Goal: Navigation & Orientation: Find specific page/section

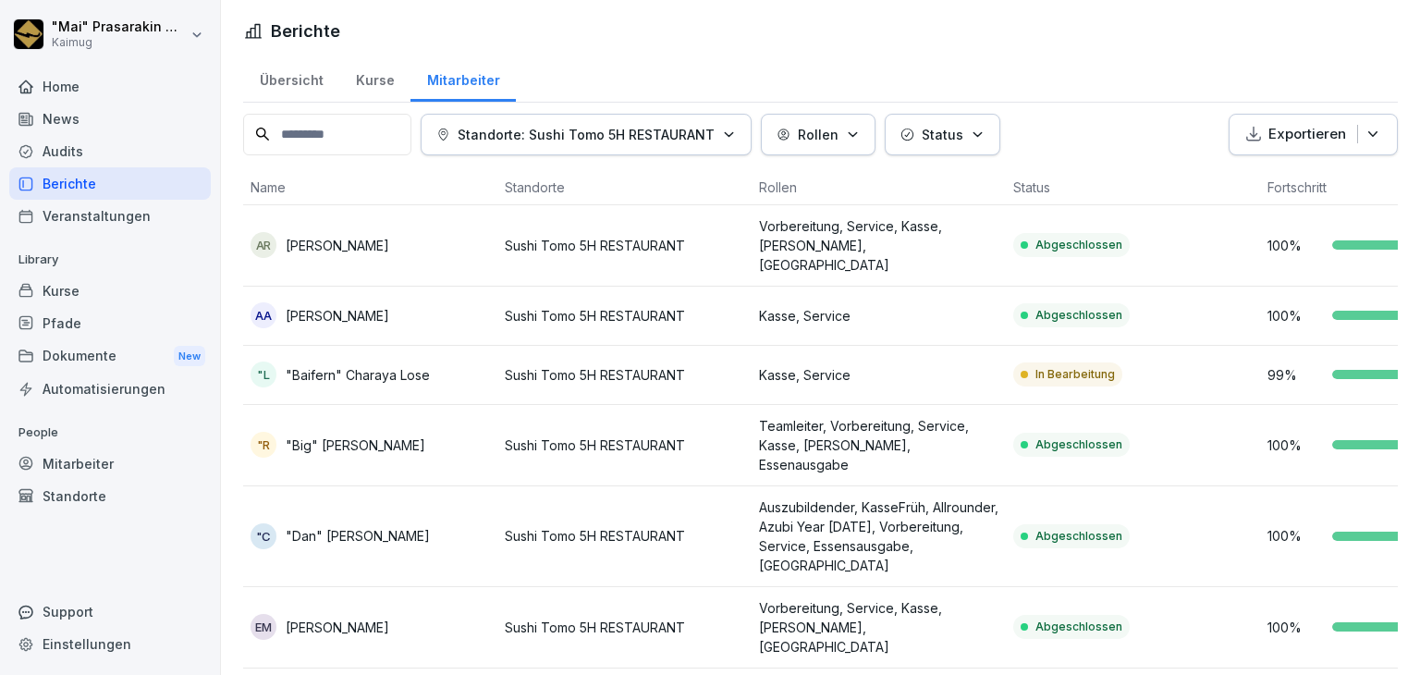
scroll to position [152, 0]
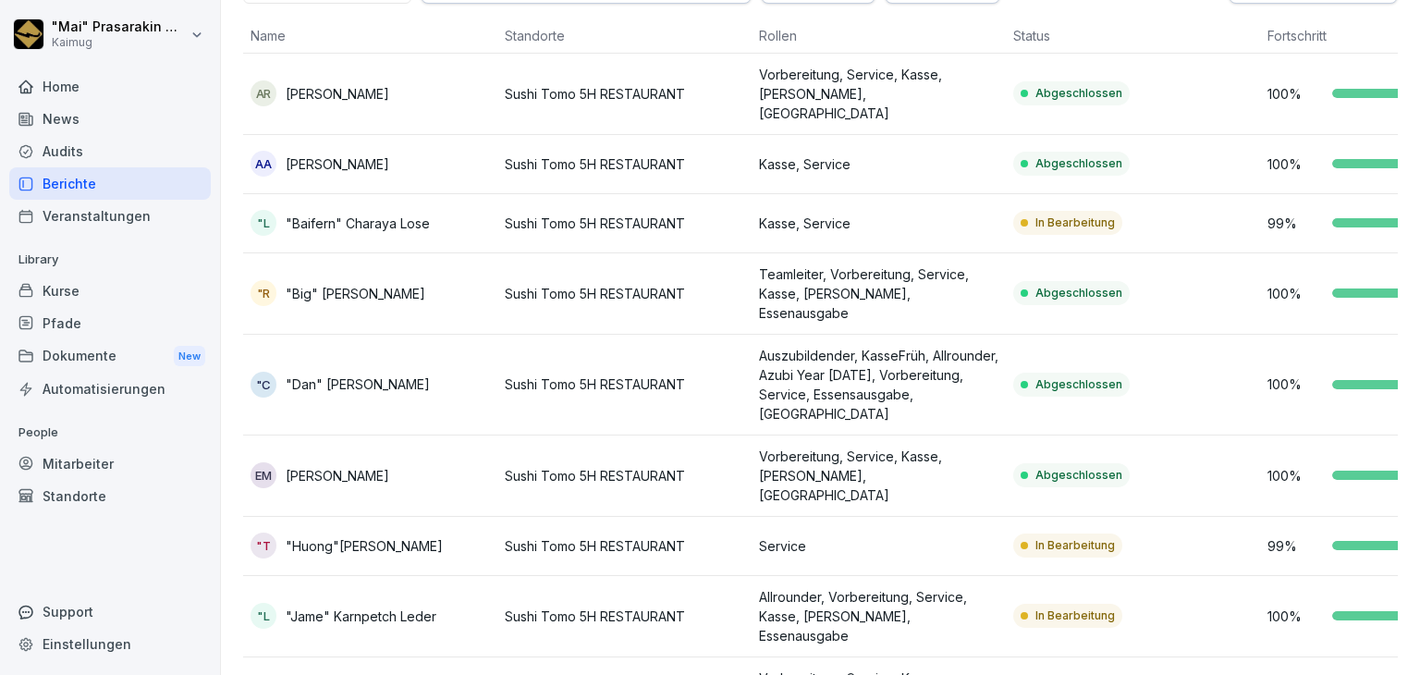
drag, startPoint x: 1359, startPoint y: 186, endPoint x: 1372, endPoint y: 187, distance: 13.0
click at [1372, 194] on td "99 %" at bounding box center [1387, 223] width 254 height 59
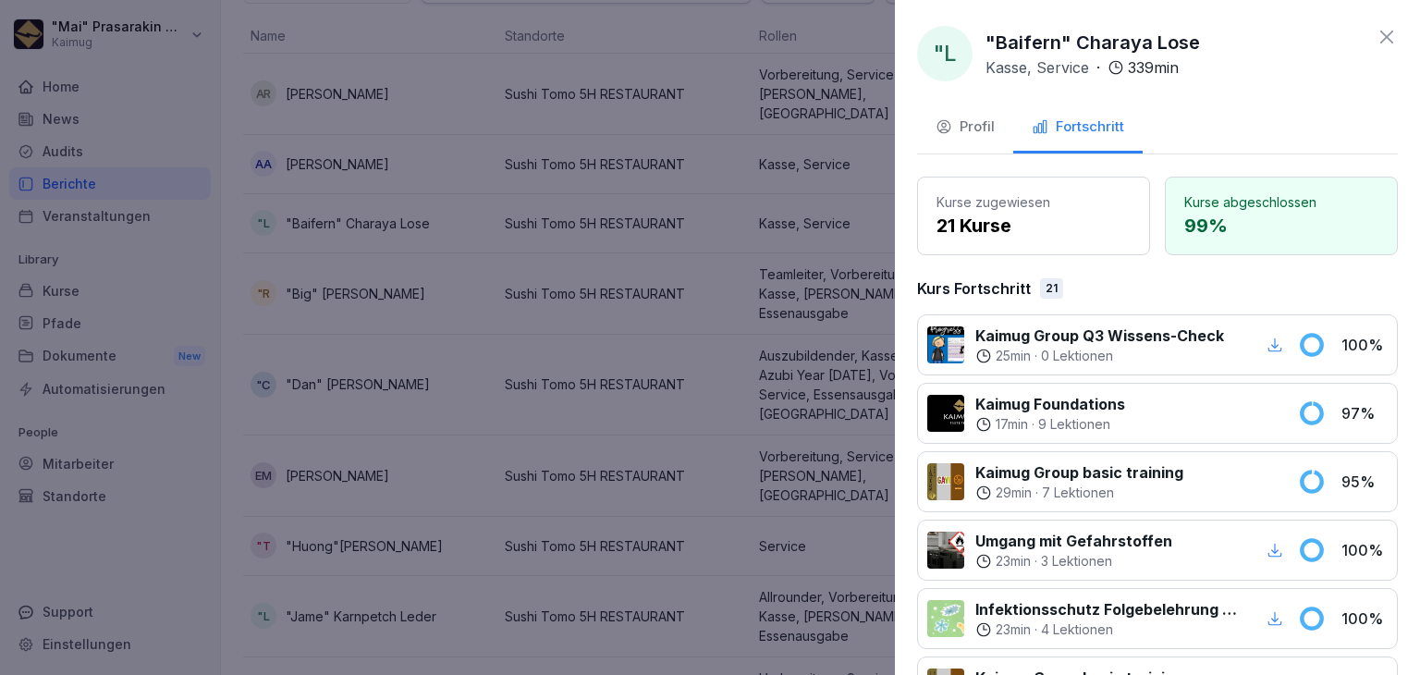
click at [1376, 34] on icon at bounding box center [1387, 37] width 22 height 22
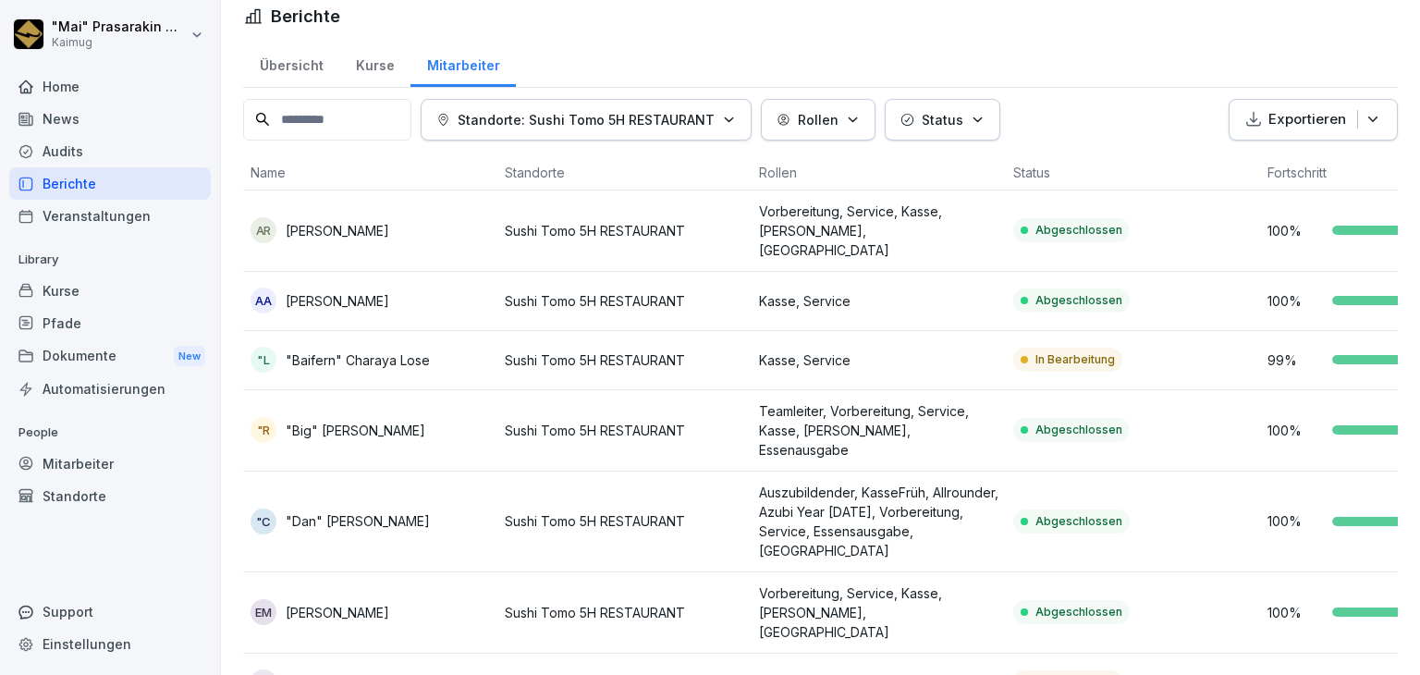
scroll to position [0, 0]
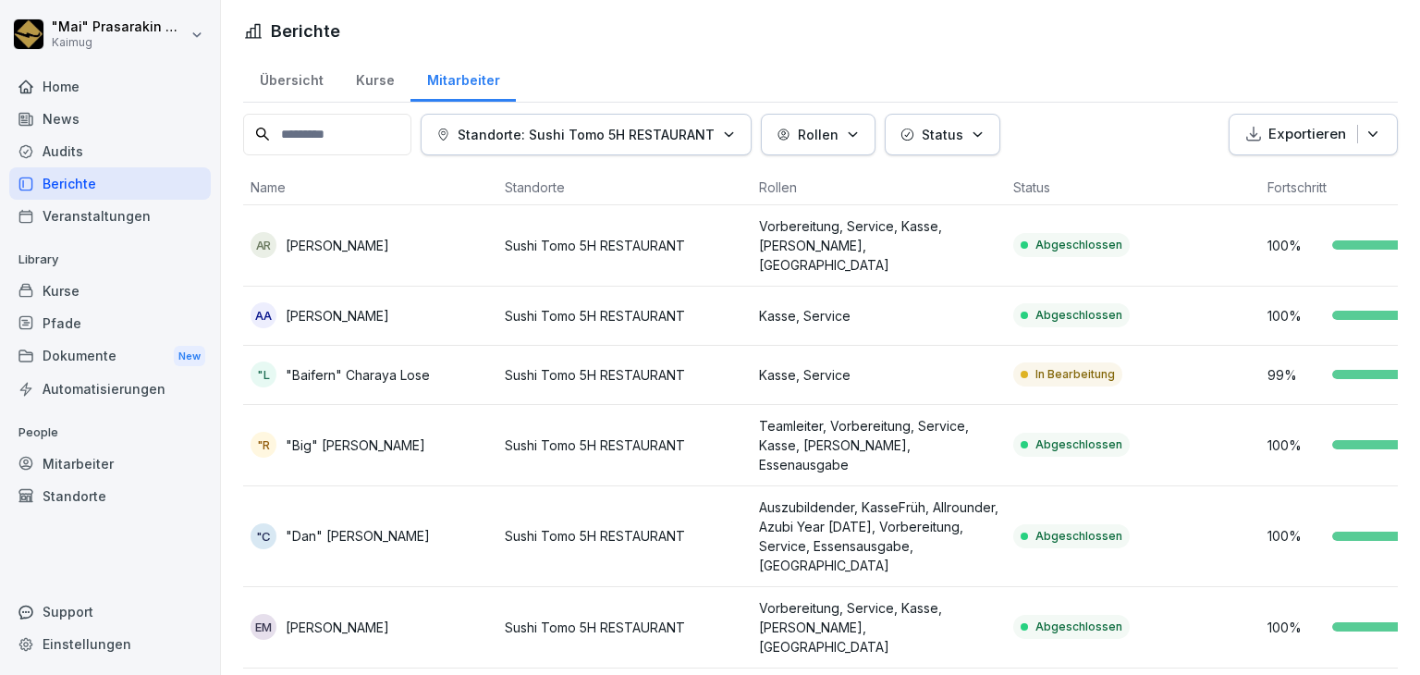
click at [320, 81] on div "Übersicht" at bounding box center [291, 78] width 96 height 47
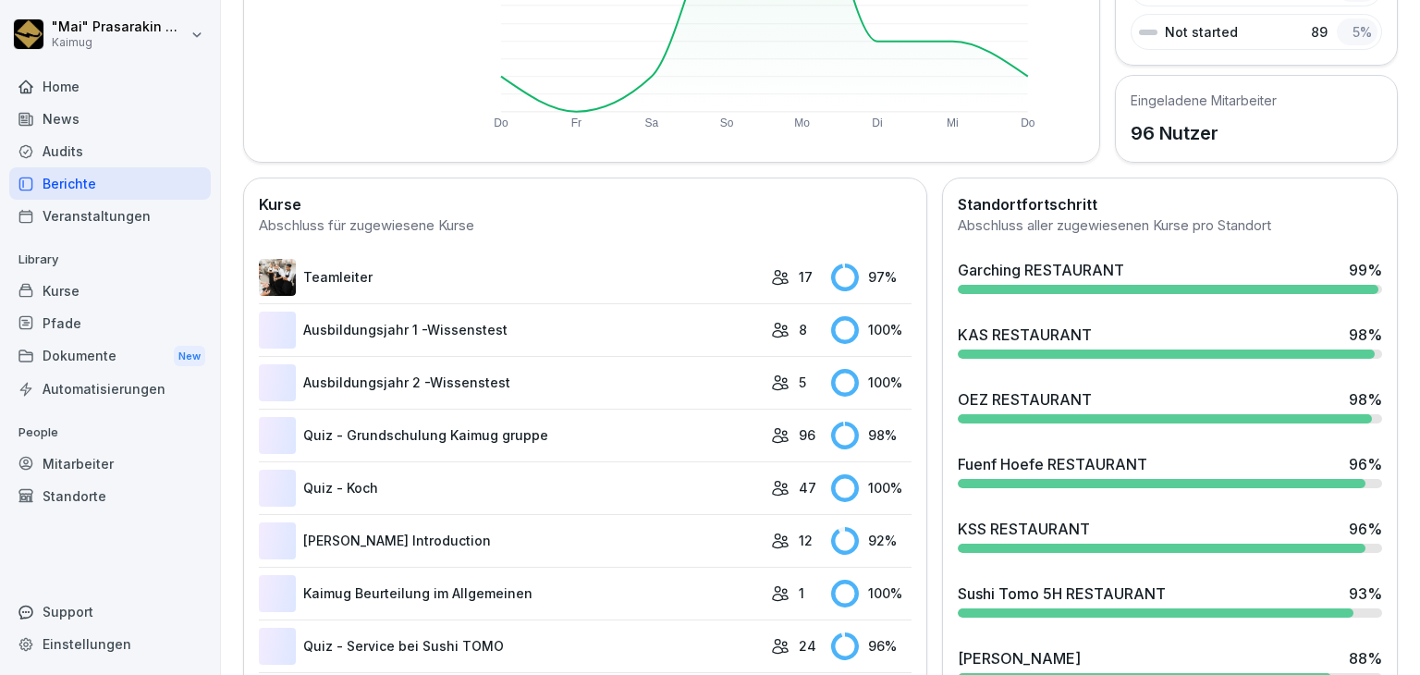
scroll to position [555, 0]
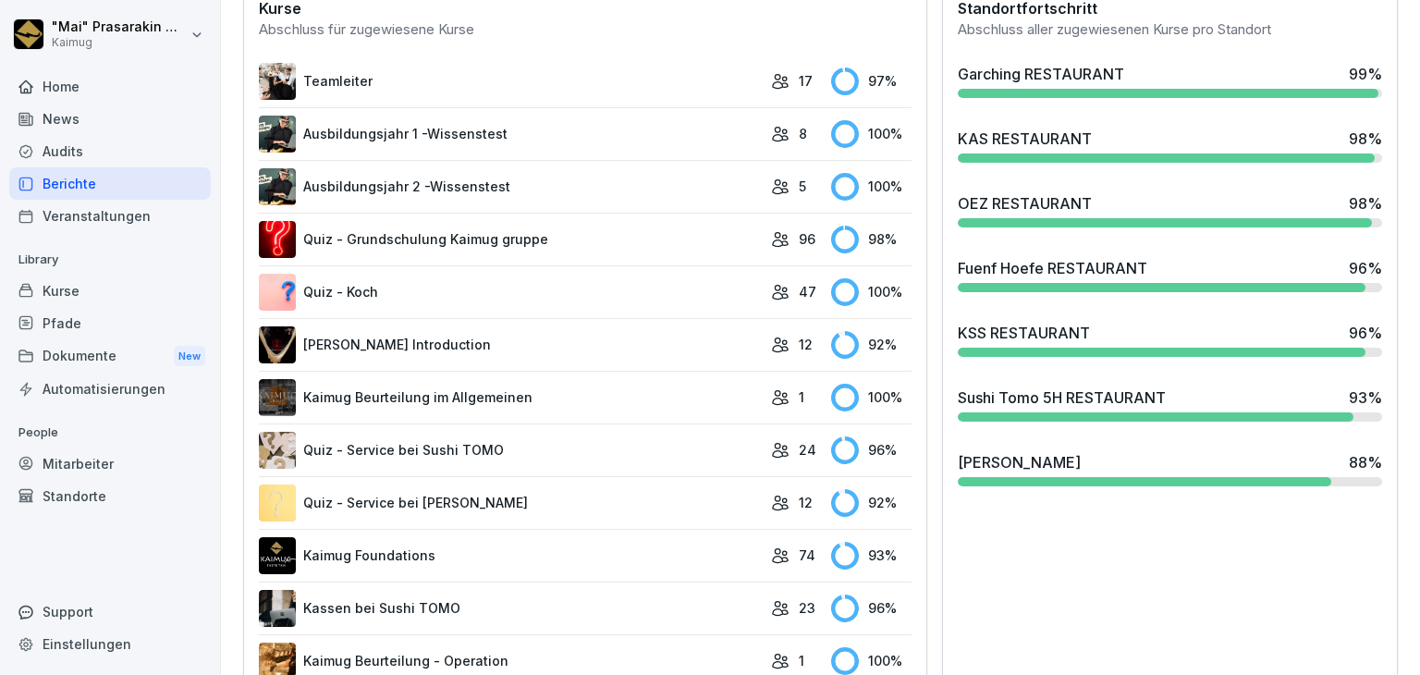
click at [986, 120] on div "KAS RESTAURANT 98 %" at bounding box center [1170, 145] width 439 height 50
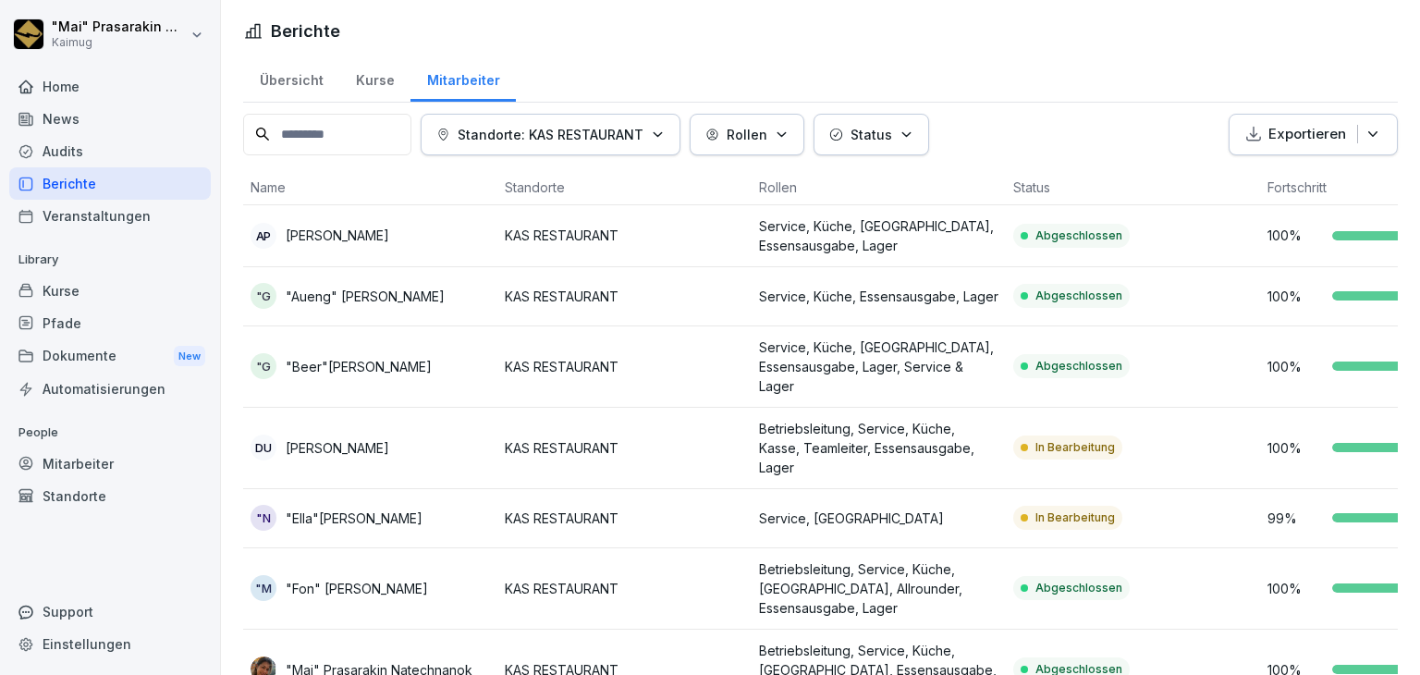
click at [295, 66] on div "Übersicht" at bounding box center [291, 78] width 96 height 47
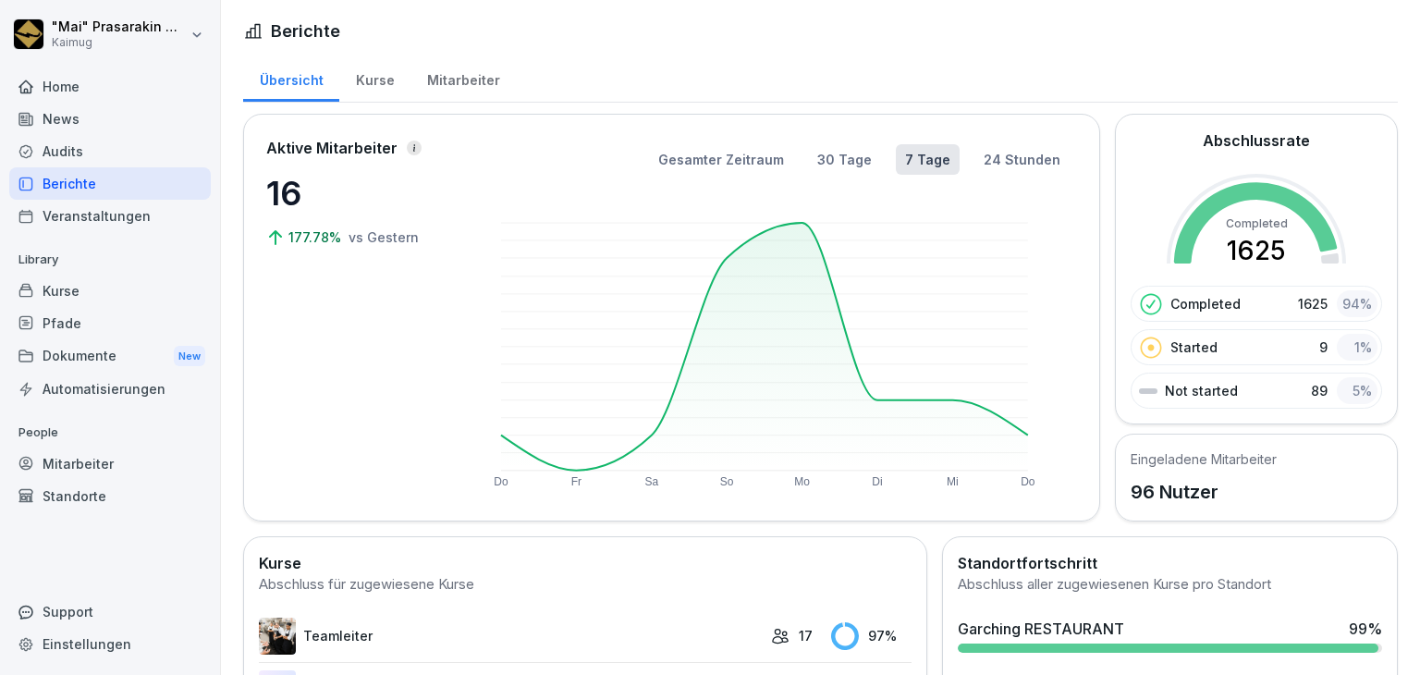
click at [292, 75] on div "Übersicht" at bounding box center [291, 78] width 96 height 47
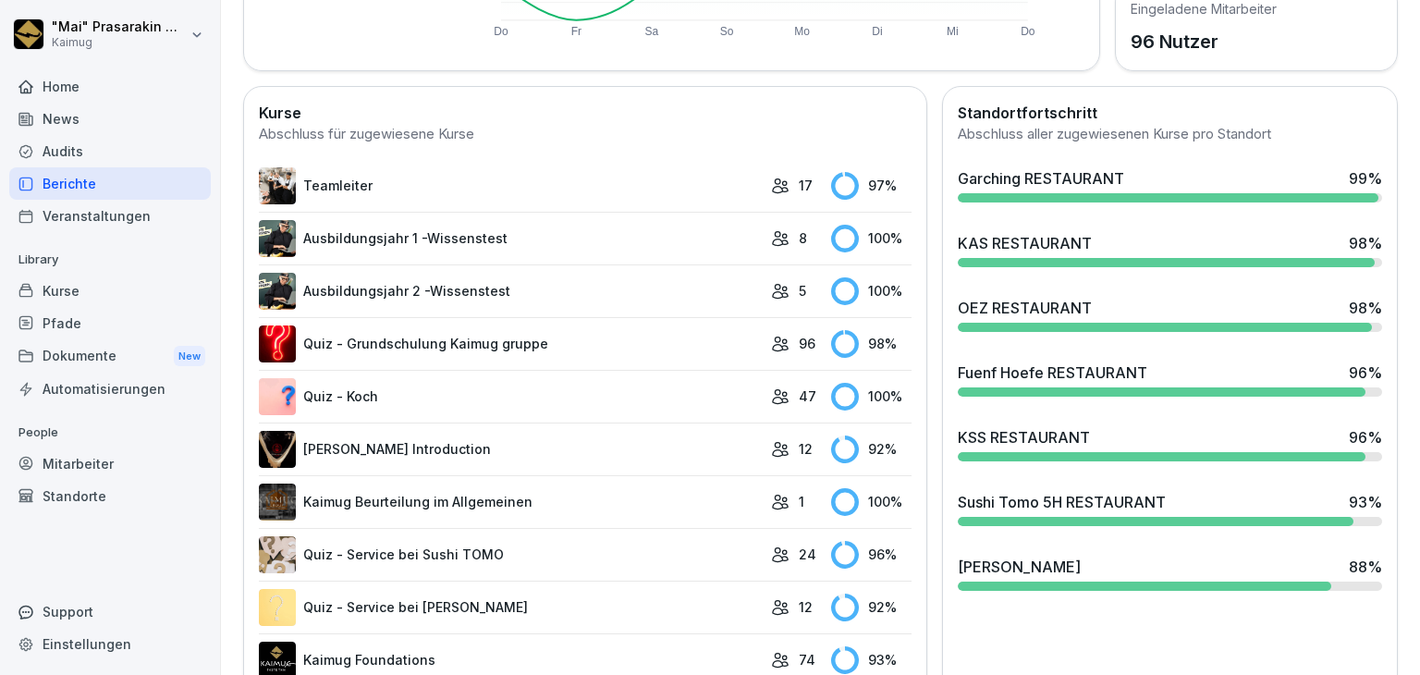
scroll to position [462, 0]
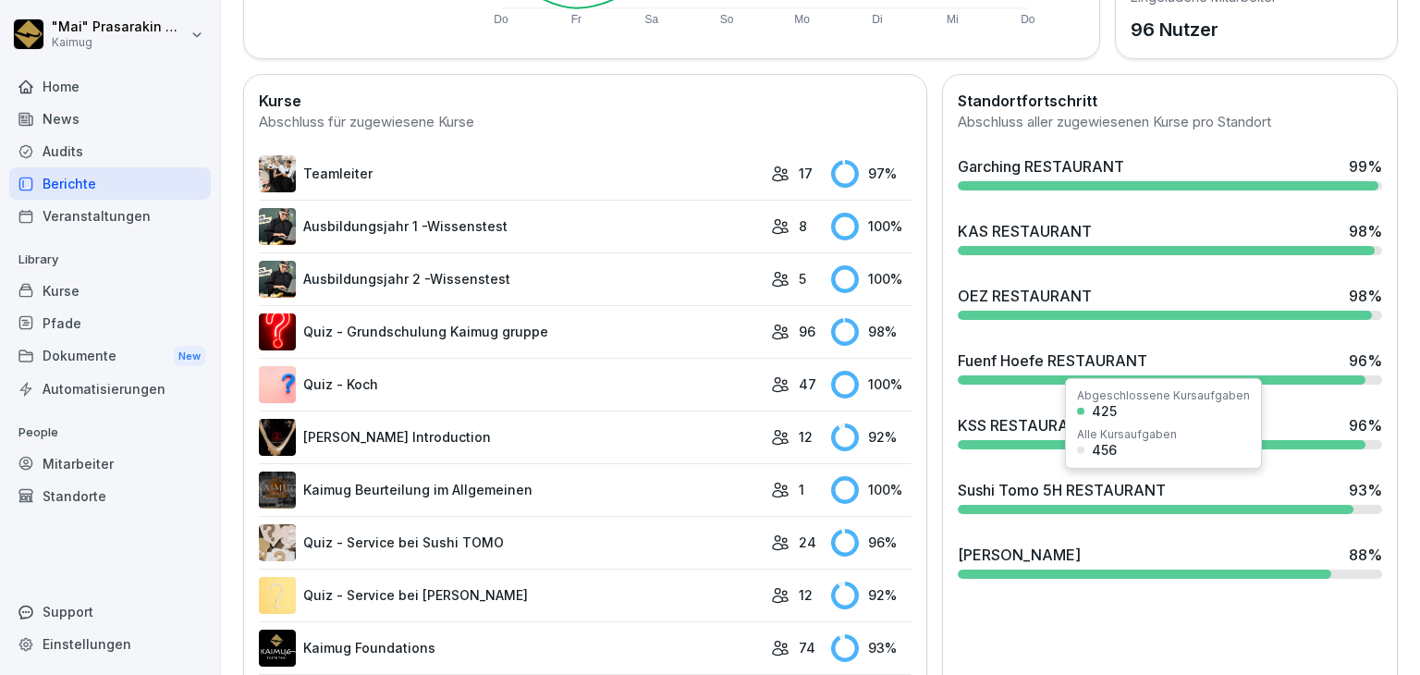
click at [994, 489] on div "Sushi Tomo 5H RESTAURANT" at bounding box center [1062, 490] width 208 height 22
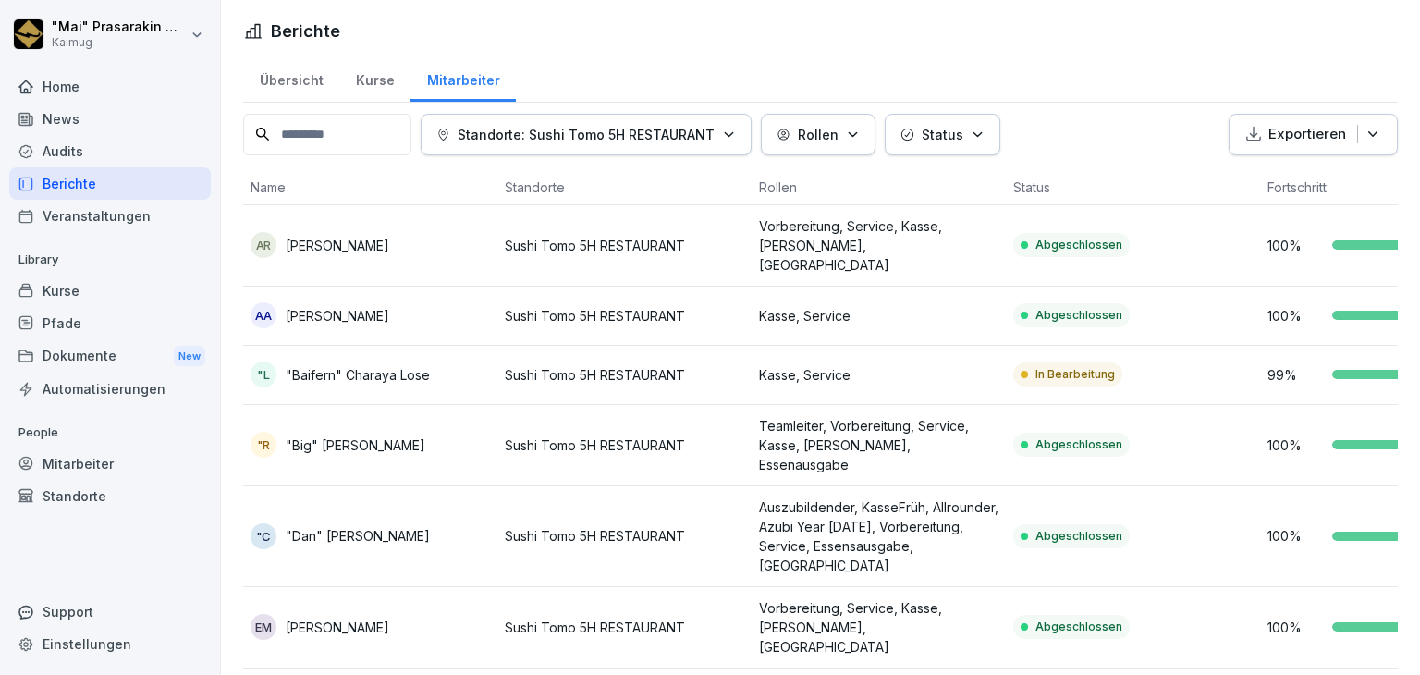
click at [281, 74] on div "Übersicht" at bounding box center [291, 78] width 96 height 47
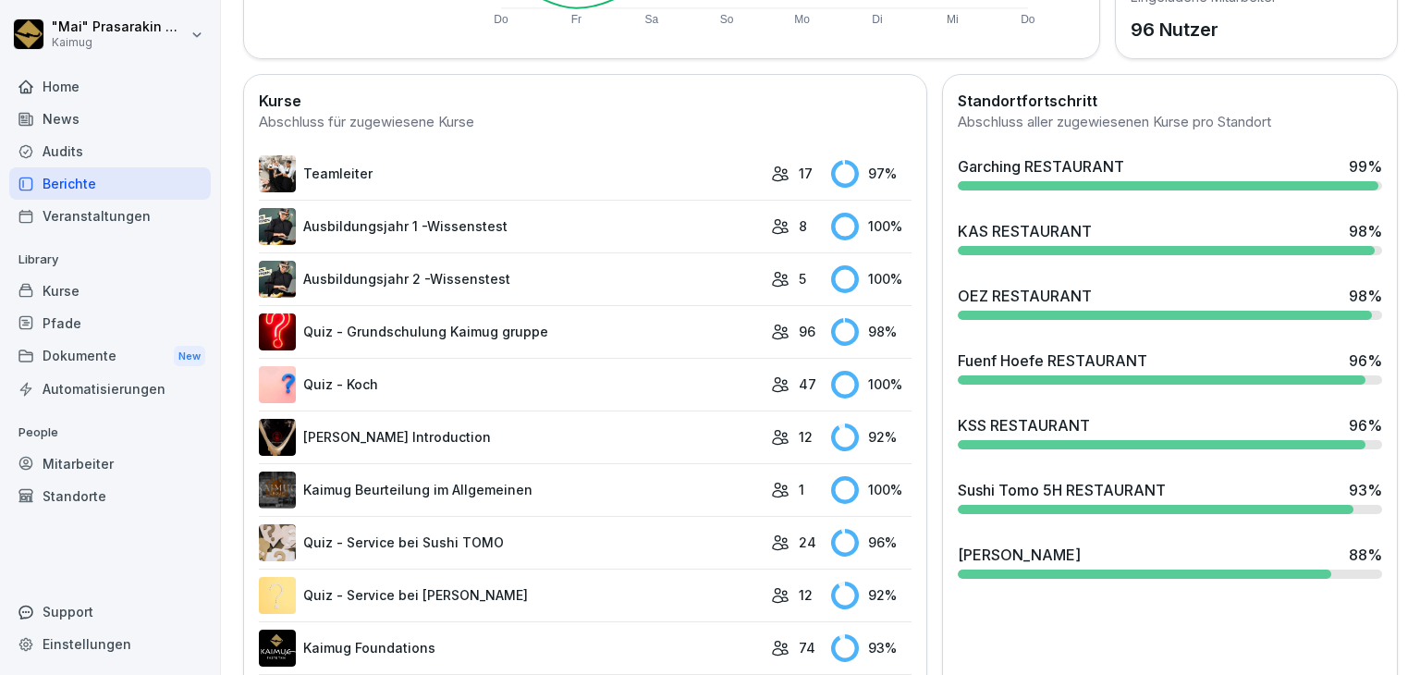
scroll to position [1039, 0]
